Goal: Information Seeking & Learning: Learn about a topic

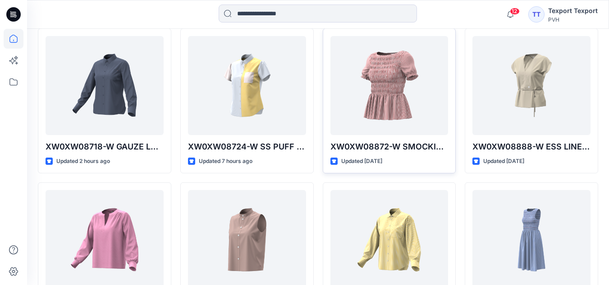
scroll to position [405, 0]
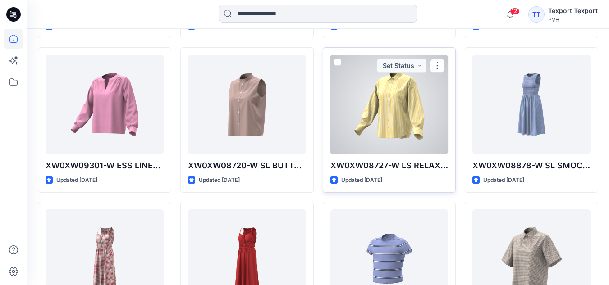
click at [392, 106] on div at bounding box center [389, 104] width 118 height 99
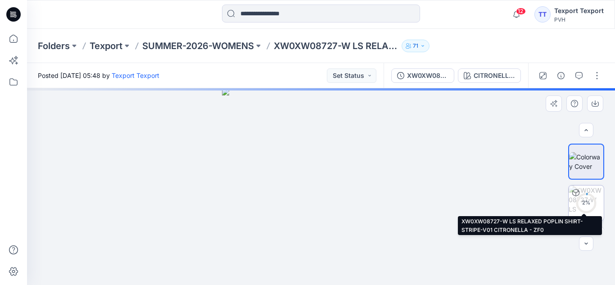
scroll to position [32, 0]
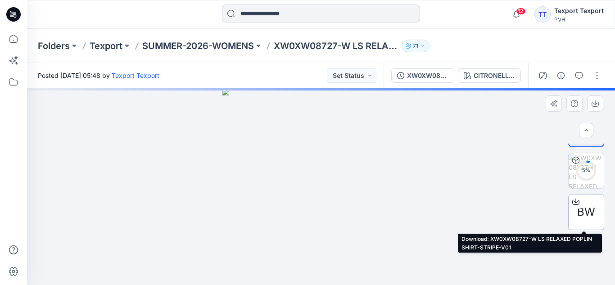
click at [586, 212] on span "BW" at bounding box center [587, 212] width 18 height 16
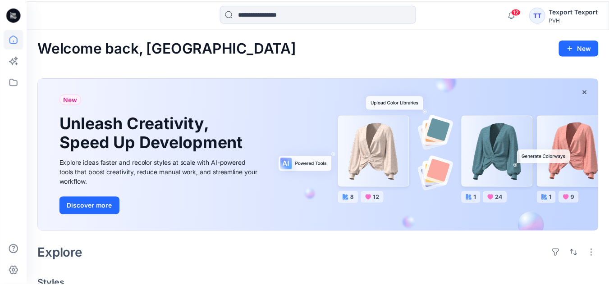
scroll to position [405, 0]
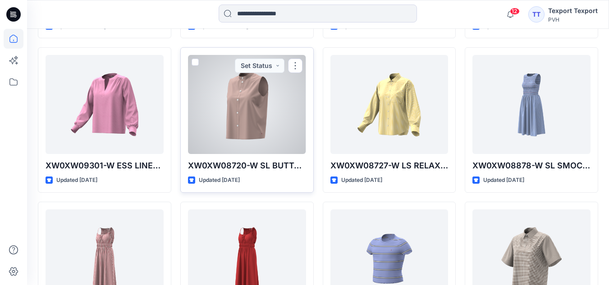
click at [255, 122] on div at bounding box center [247, 104] width 118 height 99
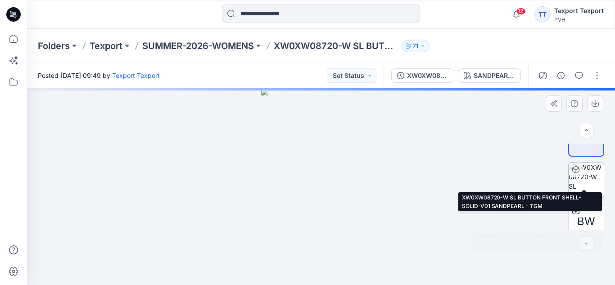
scroll to position [32, 0]
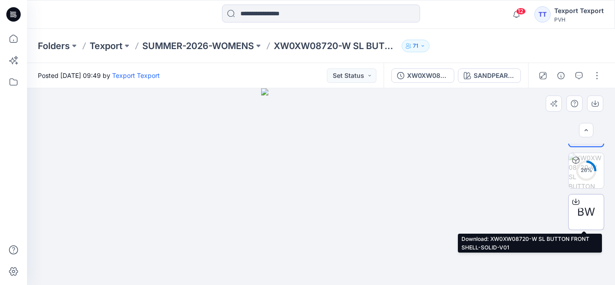
click at [585, 214] on span "BW" at bounding box center [587, 212] width 18 height 16
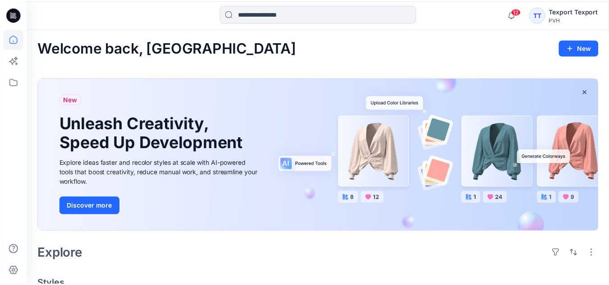
scroll to position [405, 0]
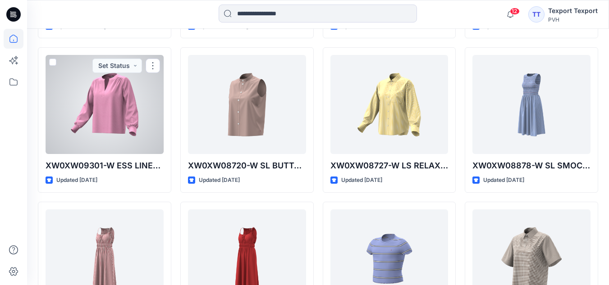
click at [109, 106] on div at bounding box center [105, 104] width 118 height 99
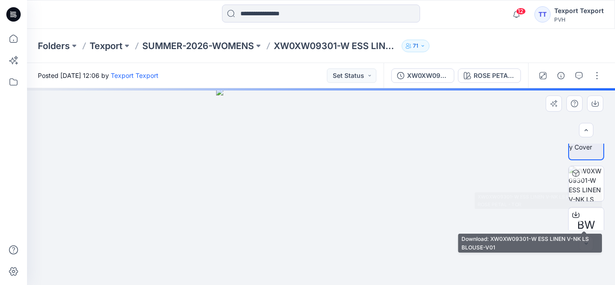
scroll to position [32, 0]
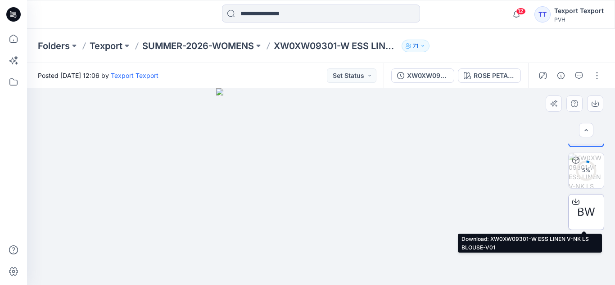
click at [585, 211] on span "BW" at bounding box center [587, 212] width 18 height 16
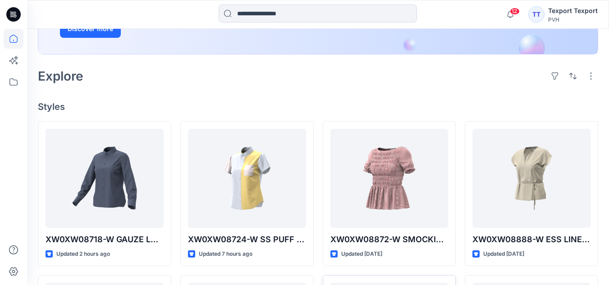
scroll to position [180, 0]
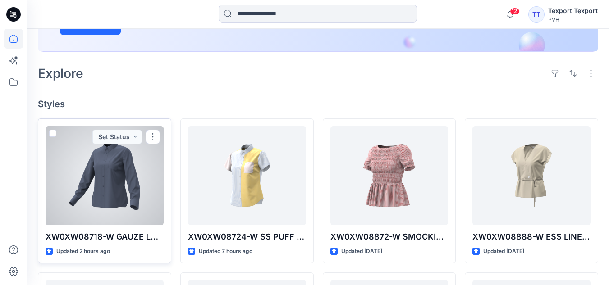
click at [116, 190] on div at bounding box center [105, 175] width 118 height 99
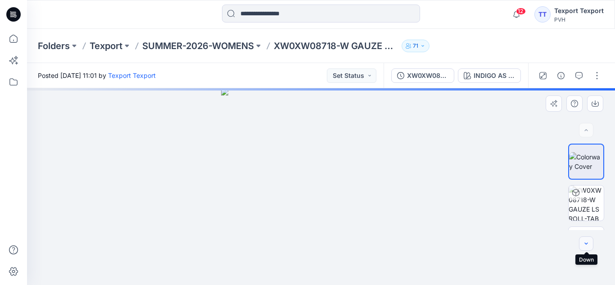
click at [585, 243] on icon "button" at bounding box center [586, 243] width 7 height 7
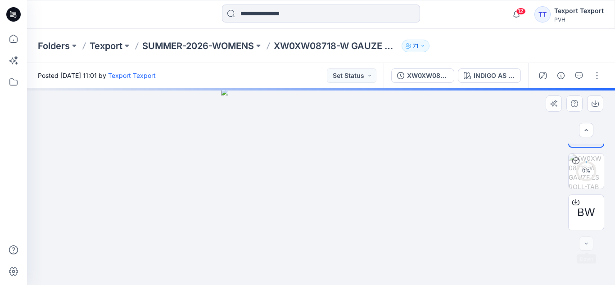
scroll to position [32, 0]
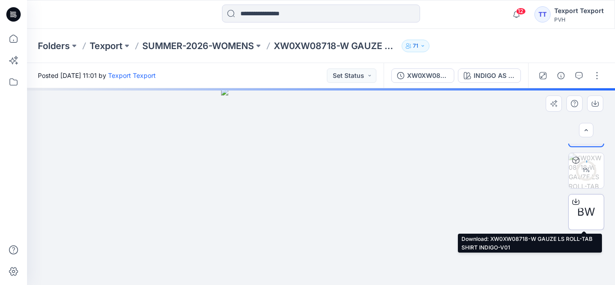
click at [581, 212] on span "BW" at bounding box center [587, 212] width 18 height 16
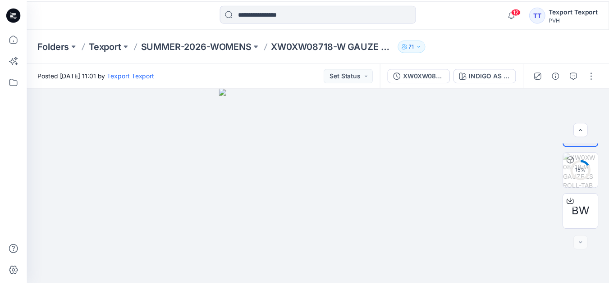
scroll to position [180, 0]
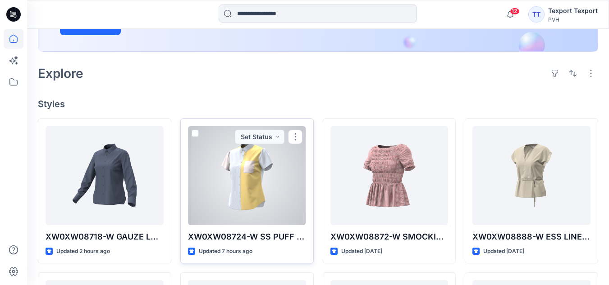
click at [229, 169] on div at bounding box center [247, 175] width 118 height 99
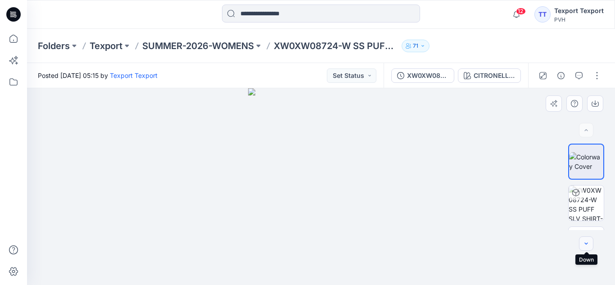
click at [582, 239] on button "button" at bounding box center [586, 244] width 14 height 14
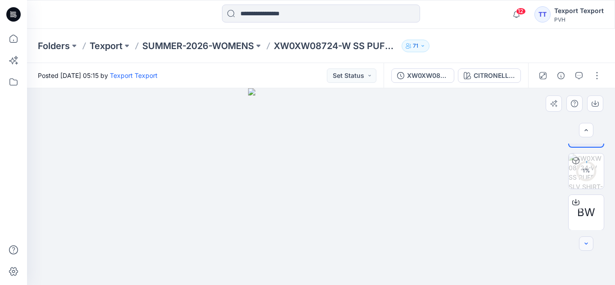
scroll to position [32, 0]
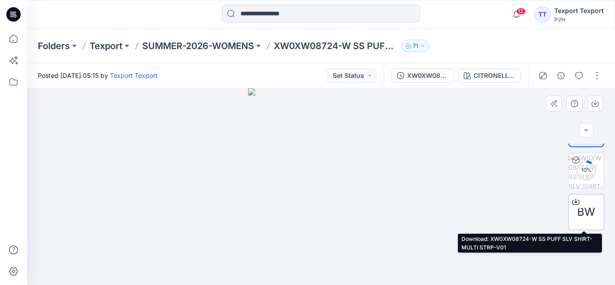
click at [583, 202] on div "BW" at bounding box center [587, 212] width 36 height 36
